Goal: Task Accomplishment & Management: Manage account settings

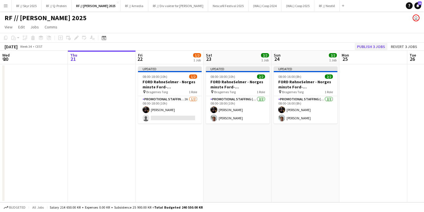
click at [297, 47] on button "Publish 3 jobs" at bounding box center [371, 46] width 33 height 7
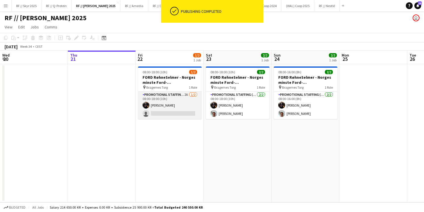
click at [172, 111] on app-card-role "Promotional Staffing (Brand Ambassadors) 2A [DATE] 08:00-18:00 (10h) [PERSON_NA…" at bounding box center [170, 105] width 64 height 28
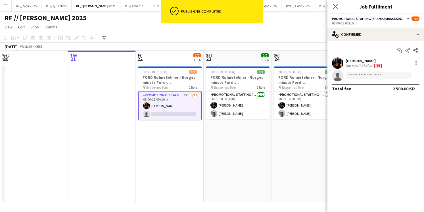
click at [297, 63] on app-user-avatar at bounding box center [337, 62] width 11 height 11
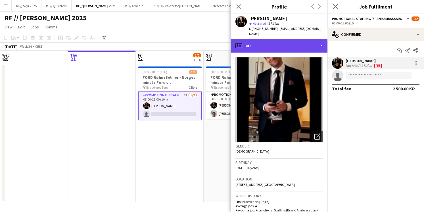
click at [290, 45] on div "profile Bio" at bounding box center [279, 46] width 97 height 14
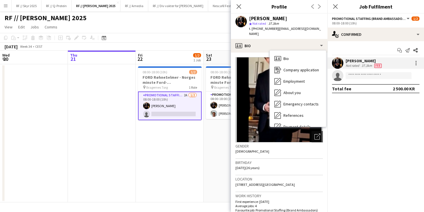
click at [257, 74] on img at bounding box center [280, 99] width 88 height 85
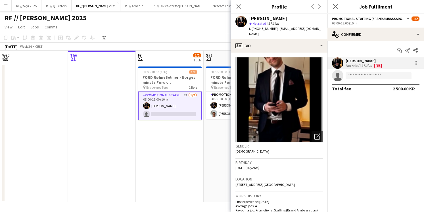
click at [188, 31] on app-page-menu "View Day view expanded Day view collapsed Month view Date picker Jump to today …" at bounding box center [212, 27] width 424 height 11
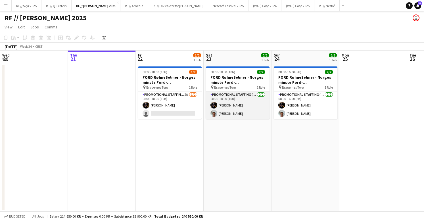
click at [235, 110] on app-card-role "Promotional Staffing (Brand Ambassadors) 2/2 08:00-18:00 (10h) Erik Kjensli Moe…" at bounding box center [238, 105] width 64 height 28
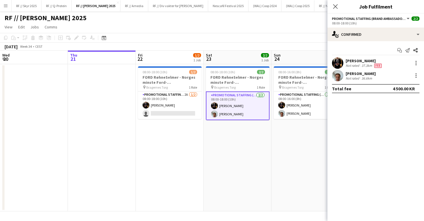
click at [297, 76] on app-user-avatar at bounding box center [337, 75] width 11 height 11
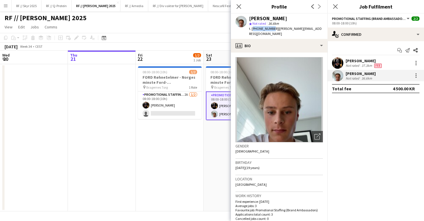
drag, startPoint x: 271, startPoint y: 30, endPoint x: 252, endPoint y: 30, distance: 18.5
click at [252, 30] on span "t. +4795427834" at bounding box center [264, 28] width 30 height 4
copy span "+4795427834"
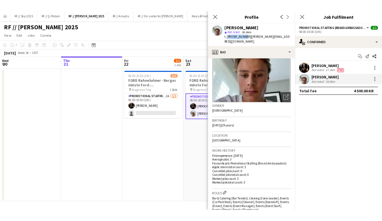
scroll to position [48, 0]
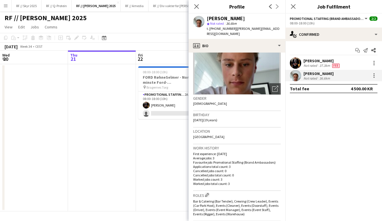
click at [126, 105] on app-date-cell at bounding box center [102, 137] width 68 height 147
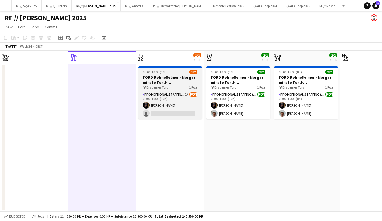
click at [174, 89] on div "pin Bragernes Torg 1 Role" at bounding box center [170, 87] width 64 height 5
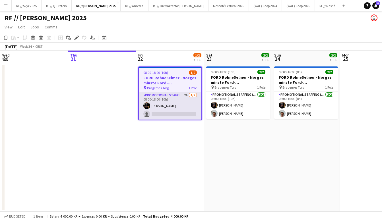
click at [165, 112] on app-card-role "Promotional Staffing (Brand Ambassadors) 2A 1/2 08:00-18:00 (10h) Erik Kjensli …" at bounding box center [170, 106] width 63 height 28
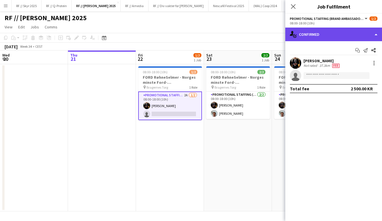
click at [297, 31] on div "single-neutral-actions-check-2 Confirmed" at bounding box center [333, 35] width 97 height 14
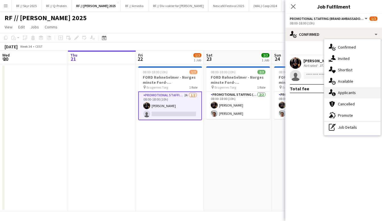
click at [297, 90] on div "single-neutral-actions-information Applicants" at bounding box center [352, 92] width 56 height 11
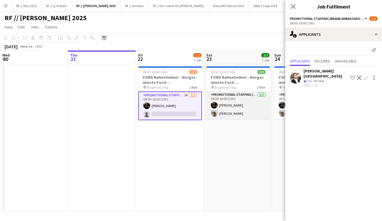
click at [226, 107] on app-card-role "Promotional Staffing (Brand Ambassadors) 2/2 08:00-18:00 (10h) Erik Kjensli Moe…" at bounding box center [238, 105] width 64 height 28
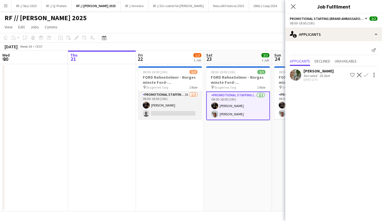
click at [190, 110] on app-card-role "Promotional Staffing (Brand Ambassadors) 2A 1/2 08:00-18:00 (10h) Erik Kjensli …" at bounding box center [170, 105] width 64 height 28
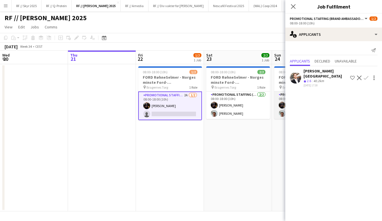
click at [280, 112] on app-user-avatar at bounding box center [281, 113] width 7 height 7
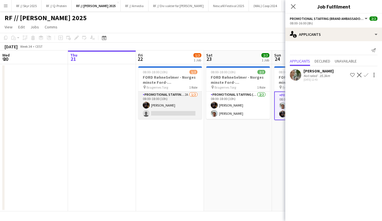
click at [165, 114] on app-card-role "Promotional Staffing (Brand Ambassadors) 2A 1/2 08:00-18:00 (10h) Erik Kjensli …" at bounding box center [170, 105] width 64 height 28
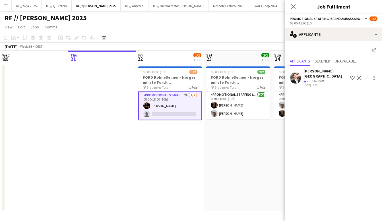
click at [119, 181] on app-date-cell at bounding box center [102, 137] width 68 height 147
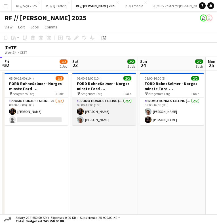
scroll to position [0, 272]
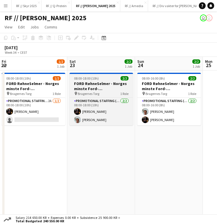
click at [112, 91] on h3 "FORD RøhneSelmer - Norges minste Ford-forhandlerkontor" at bounding box center [102, 86] width 64 height 10
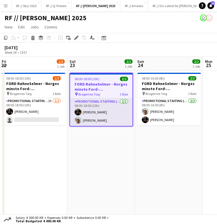
click at [93, 118] on app-card-role "Promotional Staffing (Brand Ambassadors) [DATE] 08:00-18:00 (10h) [PERSON_NAME]…" at bounding box center [101, 112] width 63 height 28
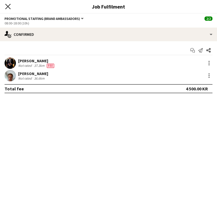
click at [9, 8] on icon "Close pop-in" at bounding box center [7, 6] width 5 height 5
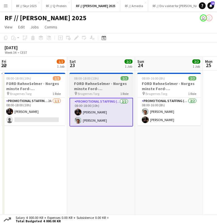
click at [91, 77] on span "08:00-18:00 (10h)" at bounding box center [86, 78] width 25 height 4
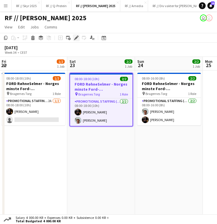
click at [75, 41] on div "Edit" at bounding box center [76, 37] width 7 height 7
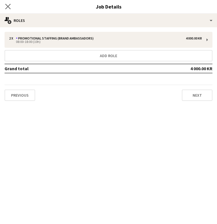
click at [11, 6] on app-icon "Close pop-in" at bounding box center [8, 7] width 8 height 8
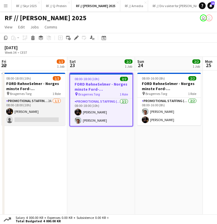
click at [34, 113] on app-card-role "Promotional Staffing (Brand Ambassadors) 2A 1/2 08:00-18:00 (10h) Erik Kjensli …" at bounding box center [34, 112] width 64 height 28
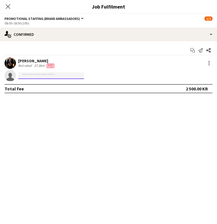
click at [50, 74] on input at bounding box center [51, 75] width 66 height 7
click at [84, 155] on mat-expansion-panel "check Confirmed Start chat Send notification Share Erik Kjensli Moe Not rated 3…" at bounding box center [108, 132] width 217 height 183
click at [60, 72] on app-invite-slot "single-neutral-actions" at bounding box center [108, 75] width 217 height 11
click at [62, 73] on input at bounding box center [51, 75] width 66 height 7
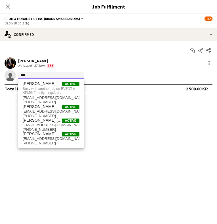
click at [27, 76] on input "****" at bounding box center [51, 75] width 66 height 7
click at [28, 73] on input "****" at bounding box center [51, 75] width 66 height 7
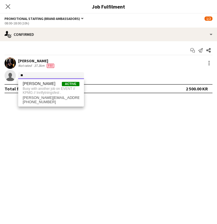
type input "*"
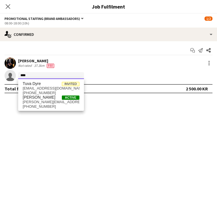
type input "****"
click at [114, 131] on mat-expansion-panel "check Confirmed Start chat Send notification Share Erik Kjensli Moe Not rated 3…" at bounding box center [108, 132] width 217 height 183
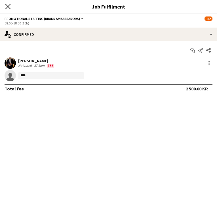
click at [9, 5] on icon "Close pop-in" at bounding box center [7, 6] width 5 height 5
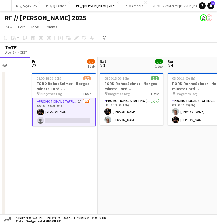
scroll to position [0, 240]
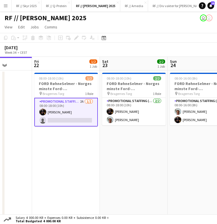
click at [57, 121] on app-card-role "Promotional Staffing (Brand Ambassadors) 2A 1/2 08:00-18:00 (10h) Erik Kjensli …" at bounding box center [66, 112] width 64 height 29
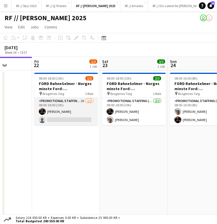
click at [57, 121] on app-card-role "Promotional Staffing (Brand Ambassadors) 2A 1/2 08:00-18:00 (10h) Erik Kjensli …" at bounding box center [66, 112] width 64 height 28
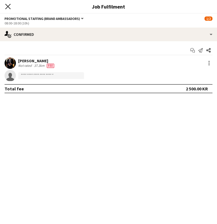
click at [8, 7] on icon "Close pop-in" at bounding box center [7, 6] width 5 height 5
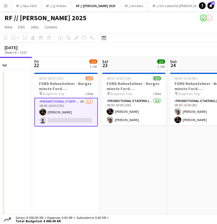
click at [65, 112] on app-card-role "Promotional Staffing (Brand Ambassadors) 2A 1/2 08:00-18:00 (10h) Erik Kjensli …" at bounding box center [66, 112] width 64 height 29
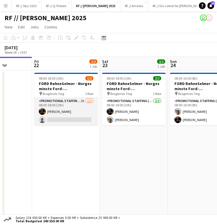
click at [65, 112] on app-card-role "Promotional Staffing (Brand Ambassadors) 2A 1/2 08:00-18:00 (10h) Erik Kjensli …" at bounding box center [66, 112] width 64 height 28
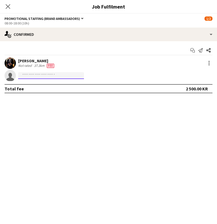
click at [64, 73] on input at bounding box center [51, 75] width 66 height 7
drag, startPoint x: 70, startPoint y: 156, endPoint x: 64, endPoint y: 145, distance: 12.2
click at [70, 156] on mat-expansion-panel "check Confirmed Start chat Send notification Share Erik Kjensli Moe Not rated 3…" at bounding box center [108, 132] width 217 height 183
click at [7, 5] on icon "Close pop-in" at bounding box center [7, 6] width 5 height 5
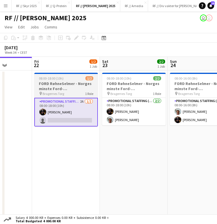
click at [60, 79] on span "08:00-18:00 (10h)" at bounding box center [51, 78] width 25 height 4
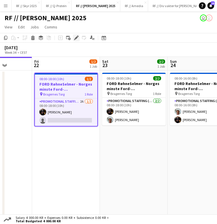
click at [78, 38] on icon "Edit" at bounding box center [76, 38] width 5 height 5
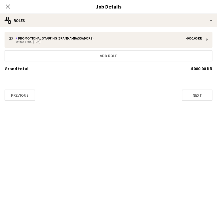
click at [2, 7] on div "Close pop-in" at bounding box center [8, 6] width 16 height 13
click at [9, 7] on icon at bounding box center [7, 6] width 5 height 5
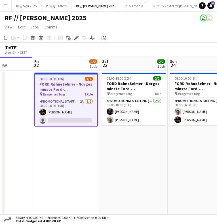
click at [58, 83] on h3 "FORD RøhneSelmer - Norges minste Ford-forhandlerkontor" at bounding box center [66, 87] width 63 height 10
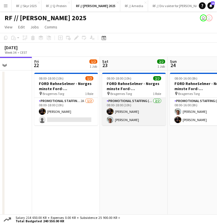
click at [125, 119] on app-card-role "Promotional Staffing (Brand Ambassadors) 2/2 08:00-18:00 (10h) Erik Kjensli Moe…" at bounding box center [134, 112] width 64 height 28
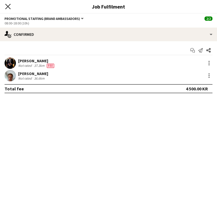
click at [9, 7] on icon "Close pop-in" at bounding box center [7, 6] width 5 height 5
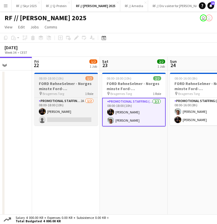
click at [71, 80] on div "08:00-18:00 (10h) 1/2" at bounding box center [66, 78] width 64 height 4
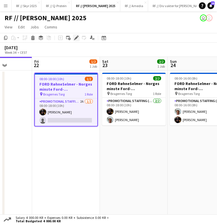
click at [76, 38] on icon at bounding box center [76, 37] width 3 height 3
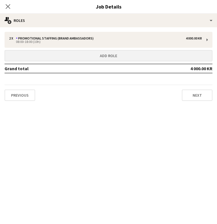
click at [82, 60] on button "Add role" at bounding box center [109, 55] width 208 height 11
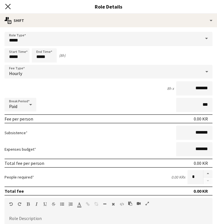
click at [7, 4] on icon "Close pop-in" at bounding box center [7, 6] width 5 height 5
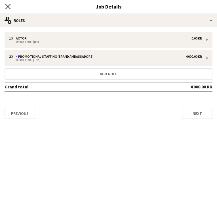
click at [7, 5] on icon "Close pop-in" at bounding box center [7, 6] width 5 height 5
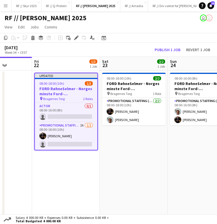
click at [113, 154] on app-date-cell "08:00-18:00 (10h) 2/2 FORD RøhneSelmer - Norges minste Ford-forhandlerkontor pi…" at bounding box center [134, 145] width 68 height 150
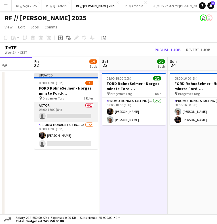
click at [66, 106] on app-card-role "Actor 0/1 08:00-16:00 (8h) single-neutral-actions" at bounding box center [66, 111] width 64 height 19
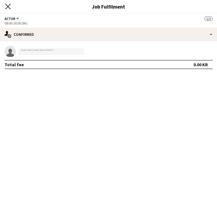
click at [6, 7] on icon "Close pop-in" at bounding box center [7, 6] width 5 height 5
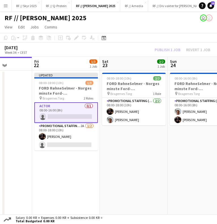
scroll to position [0, 239]
click at [137, 151] on app-date-cell "08:00-18:00 (10h) 2/2 FORD RøhneSelmer - Norges minste Ford-forhandlerkontor pi…" at bounding box center [134, 145] width 68 height 150
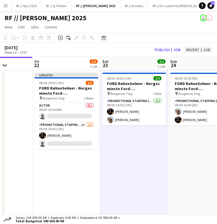
click at [199, 51] on button "Revert 1 job" at bounding box center [198, 50] width 29 height 6
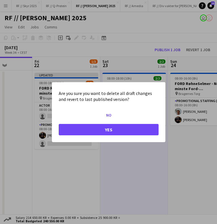
click at [113, 133] on button "Yes" at bounding box center [109, 129] width 100 height 11
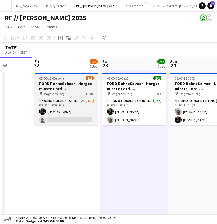
click at [50, 84] on h3 "FORD RøhneSelmer - Norges minste Ford-forhandlerkontor" at bounding box center [67, 86] width 64 height 10
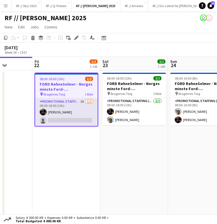
click at [60, 114] on app-card-role "Promotional Staffing (Brand Ambassadors) 2A 1/2 08:00-18:00 (10h) Erik Kjensli …" at bounding box center [66, 112] width 63 height 28
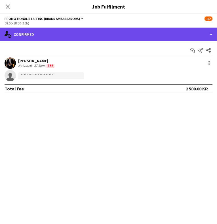
click at [43, 36] on div "single-neutral-actions-check-2 Confirmed" at bounding box center [108, 35] width 217 height 14
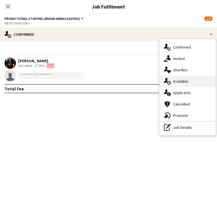
click at [187, 80] on div "single-neutral-actions-upload Available" at bounding box center [188, 81] width 56 height 11
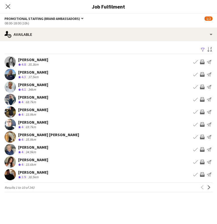
scroll to position [6, 0]
click at [210, 188] on app-icon "Next" at bounding box center [209, 187] width 4 height 4
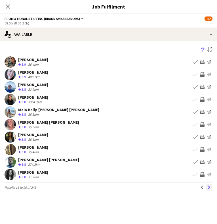
click at [209, 187] on app-icon "Next" at bounding box center [209, 187] width 4 height 4
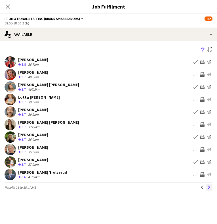
click at [209, 187] on app-icon "Next" at bounding box center [209, 187] width 4 height 4
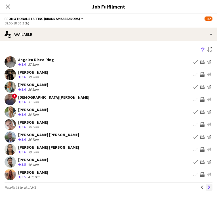
click at [208, 188] on app-icon "Next" at bounding box center [209, 187] width 4 height 4
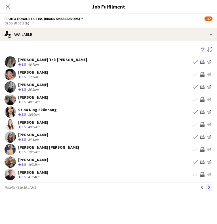
click at [208, 188] on app-icon "Next" at bounding box center [209, 187] width 4 height 4
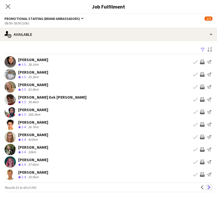
click at [208, 188] on app-icon "Next" at bounding box center [209, 187] width 4 height 4
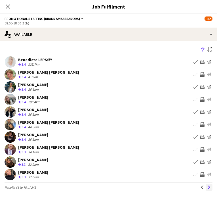
click at [210, 187] on app-icon "Next" at bounding box center [209, 187] width 4 height 4
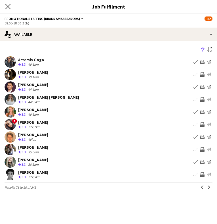
click at [11, 6] on app-icon "Close pop-in" at bounding box center [8, 7] width 8 height 8
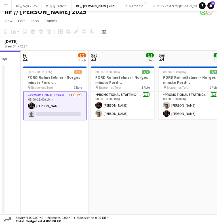
scroll to position [0, 252]
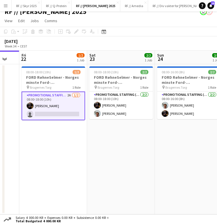
click at [38, 95] on app-card-role "Promotional Staffing (Brand Ambassadors) 2A 1/2 08:00-18:00 (10h) Erik Kjensli …" at bounding box center [54, 105] width 64 height 29
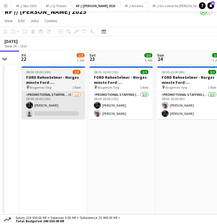
click at [42, 95] on app-card-role "Promotional Staffing (Brand Ambassadors) 2A 1/2 08:00-18:00 (10h) Erik Kjensli …" at bounding box center [54, 105] width 64 height 28
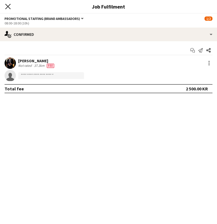
click at [9, 9] on icon "Close pop-in" at bounding box center [7, 6] width 5 height 5
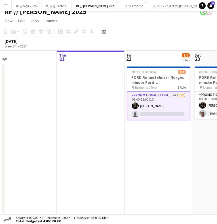
scroll to position [0, 150]
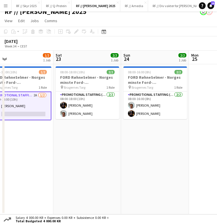
click at [23, 101] on app-card-role "Promotional Staffing (Brand Ambassadors) 2A 1/2 08:00-18:00 (10h) Erik Kjensli …" at bounding box center [20, 105] width 64 height 29
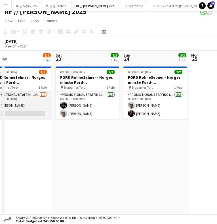
click at [25, 105] on app-card-role "Promotional Staffing (Brand Ambassadors) 2A 1/2 08:00-18:00 (10h) Erik Kjensli …" at bounding box center [20, 105] width 64 height 28
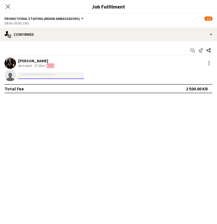
click at [49, 74] on input at bounding box center [51, 75] width 66 height 7
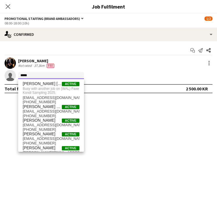
scroll to position [0, 0]
drag, startPoint x: 34, startPoint y: 76, endPoint x: 19, endPoint y: 72, distance: 15.8
click at [19, 73] on input "*****" at bounding box center [51, 75] width 66 height 7
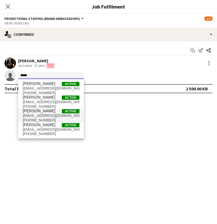
type input "*****"
click at [32, 117] on span "ulrik.kaland@gmail.com" at bounding box center [51, 115] width 57 height 5
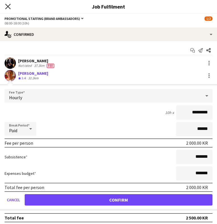
click at [7, 7] on icon at bounding box center [7, 6] width 5 height 5
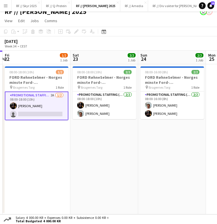
scroll to position [0, 128]
